Goal: Find specific page/section: Find specific page/section

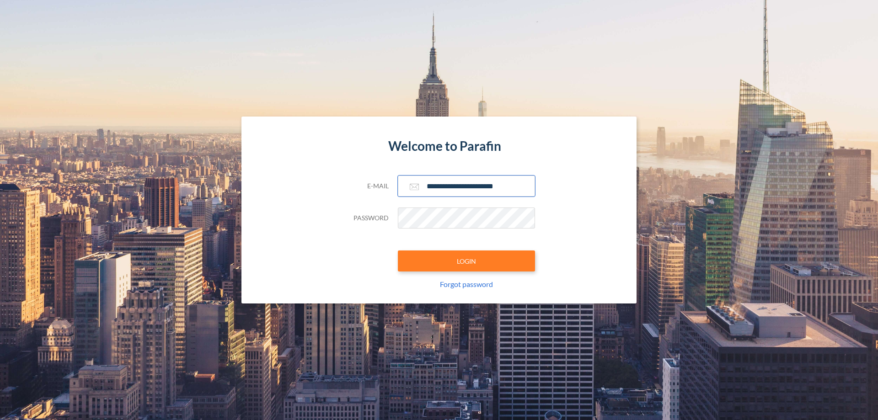
type input "**********"
click at [466, 261] on button "LOGIN" at bounding box center [466, 261] width 137 height 21
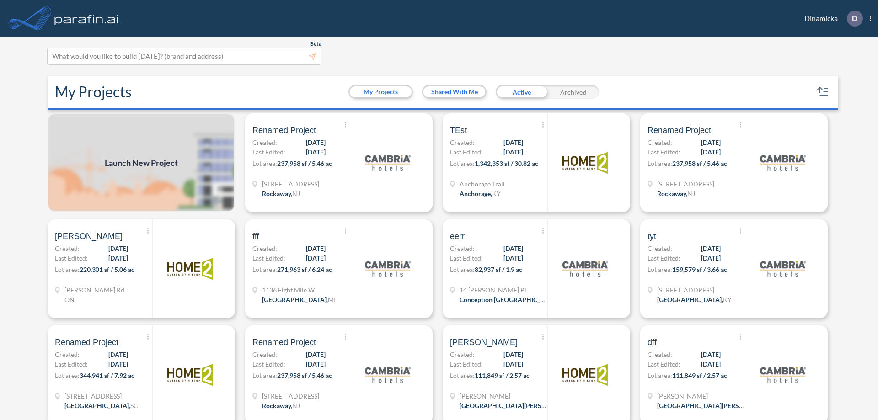
scroll to position [2, 0]
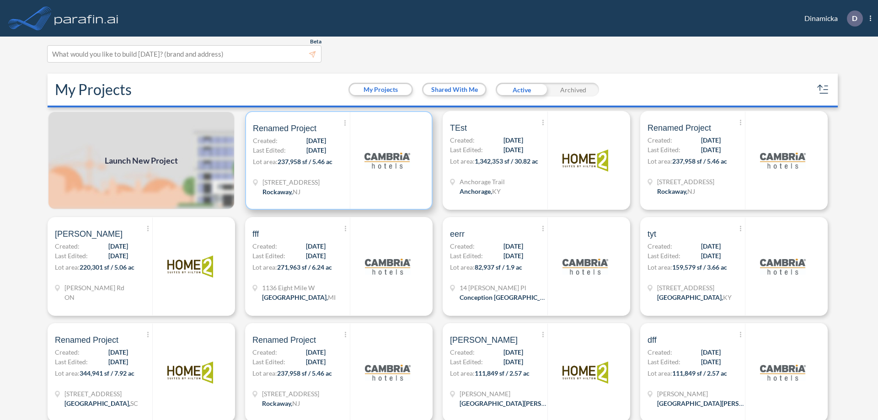
click at [337, 161] on p "Lot area: 237,958 sf / 5.46 ac" at bounding box center [301, 163] width 97 height 13
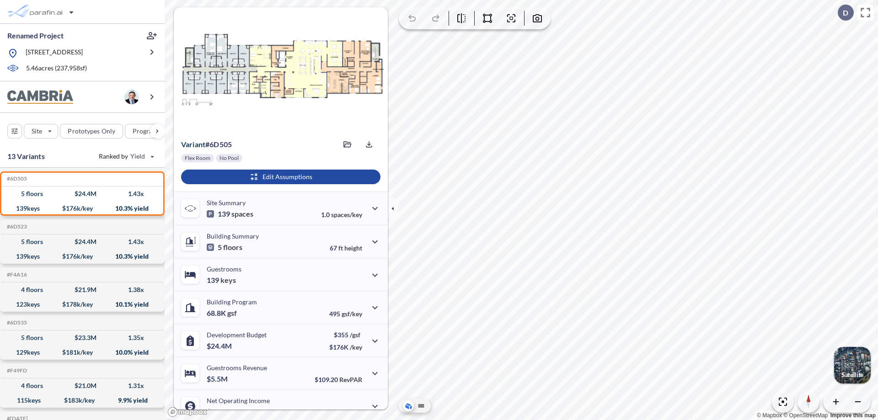
scroll to position [46, 0]
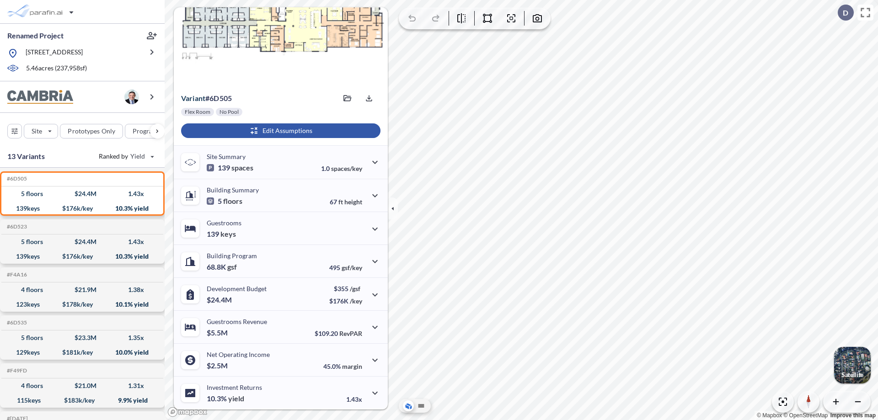
click at [279, 131] on div "button" at bounding box center [280, 130] width 199 height 15
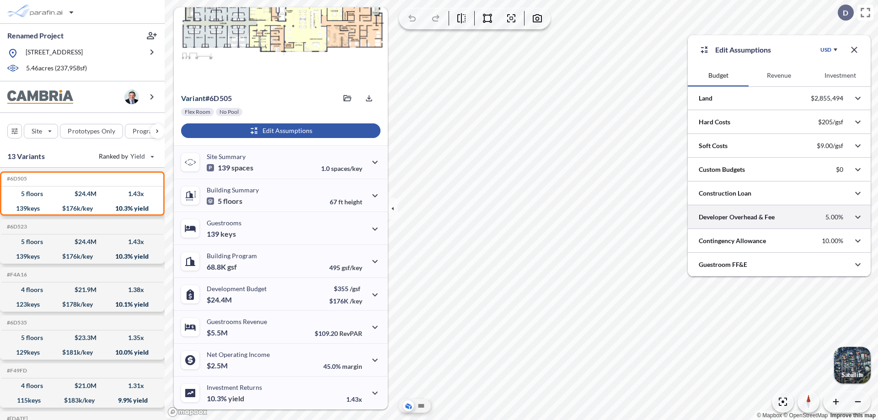
click at [779, 217] on div at bounding box center [779, 216] width 183 height 23
